Goal: Task Accomplishment & Management: Manage account settings

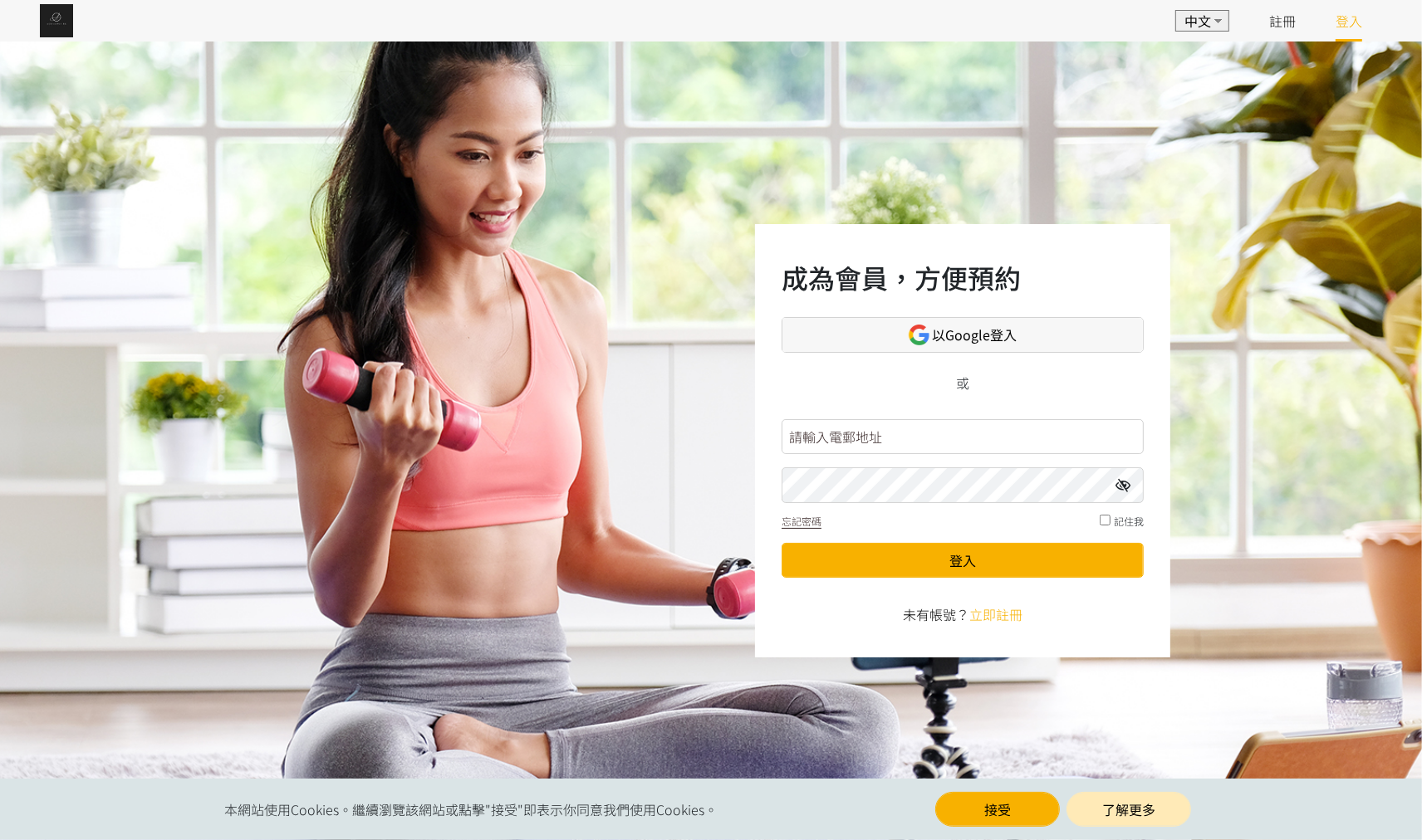
click at [1011, 327] on span "以Google登入" at bounding box center [975, 335] width 85 height 20
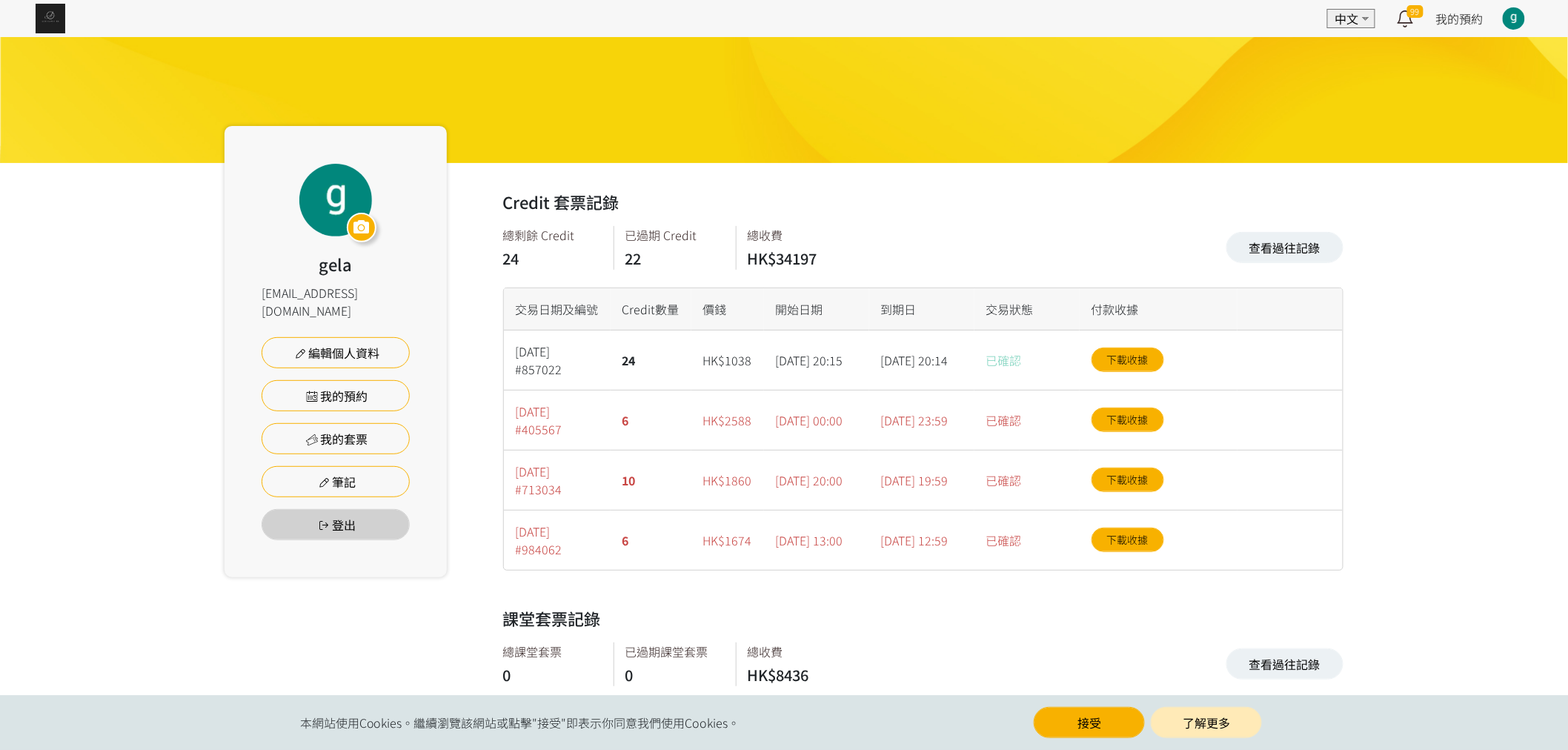
scroll to position [120, 0]
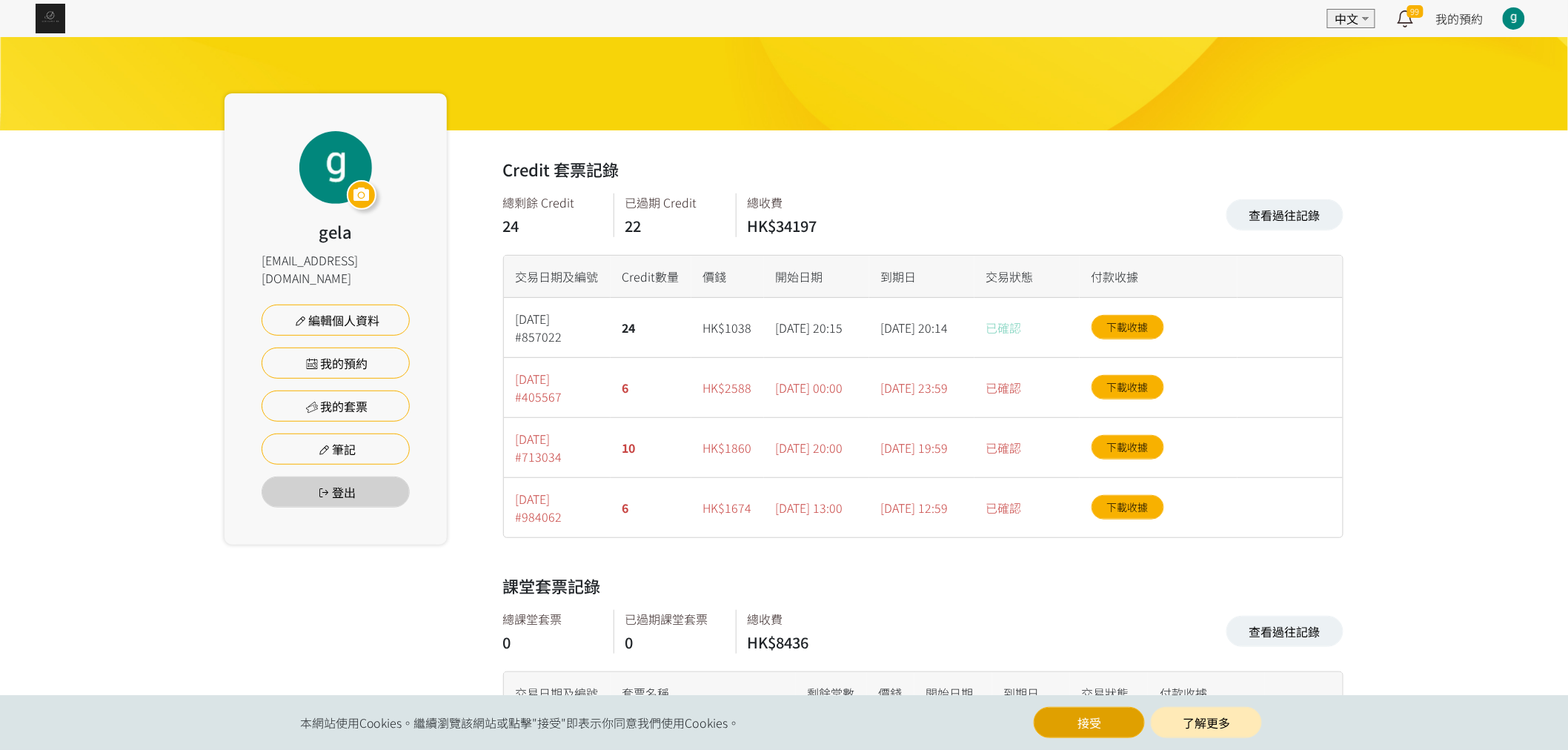
click at [1106, 727] on button "接受" at bounding box center [1089, 723] width 111 height 31
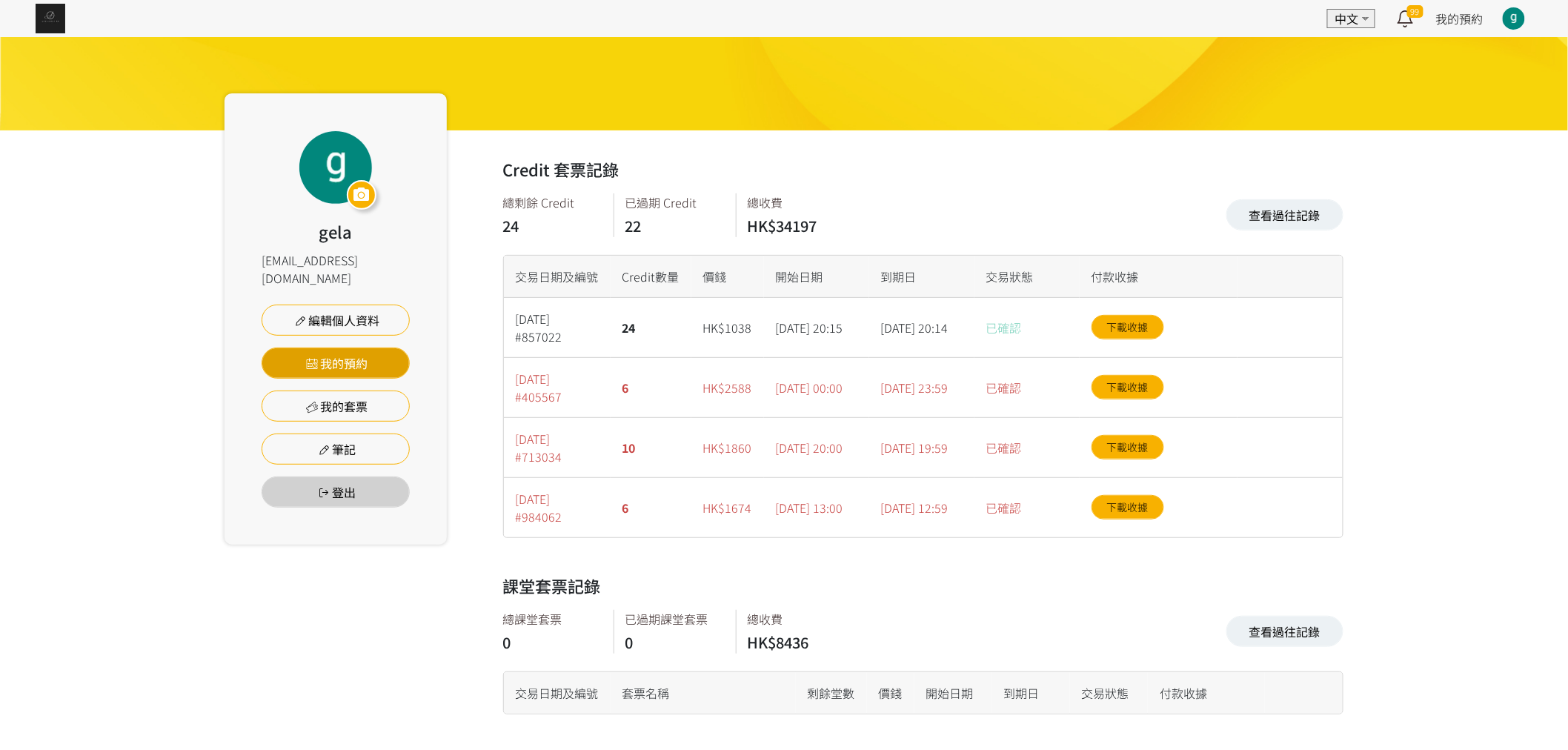
click at [357, 347] on link "我的預約" at bounding box center [336, 363] width 148 height 31
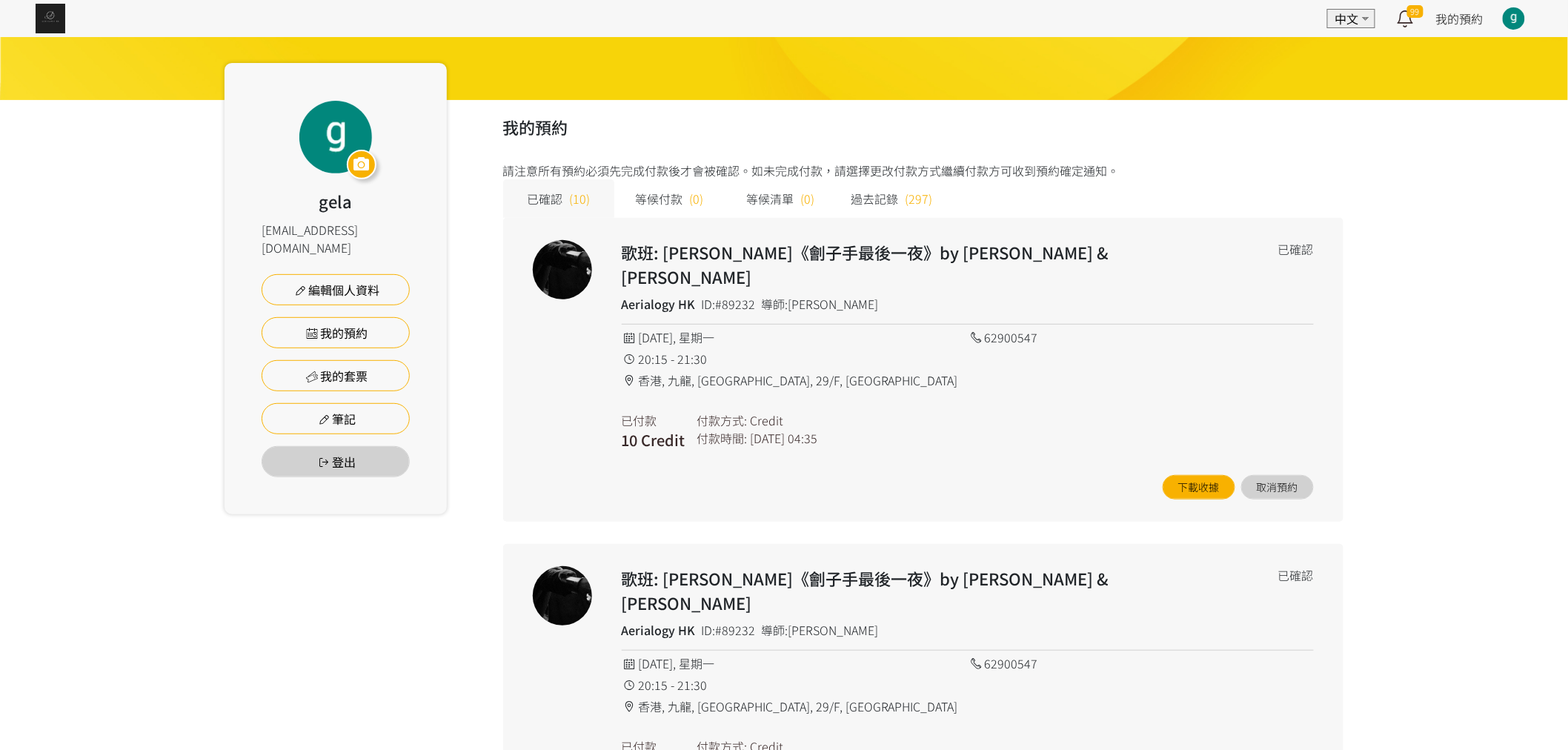
scroll to position [164, 0]
